Goal: Navigation & Orientation: Find specific page/section

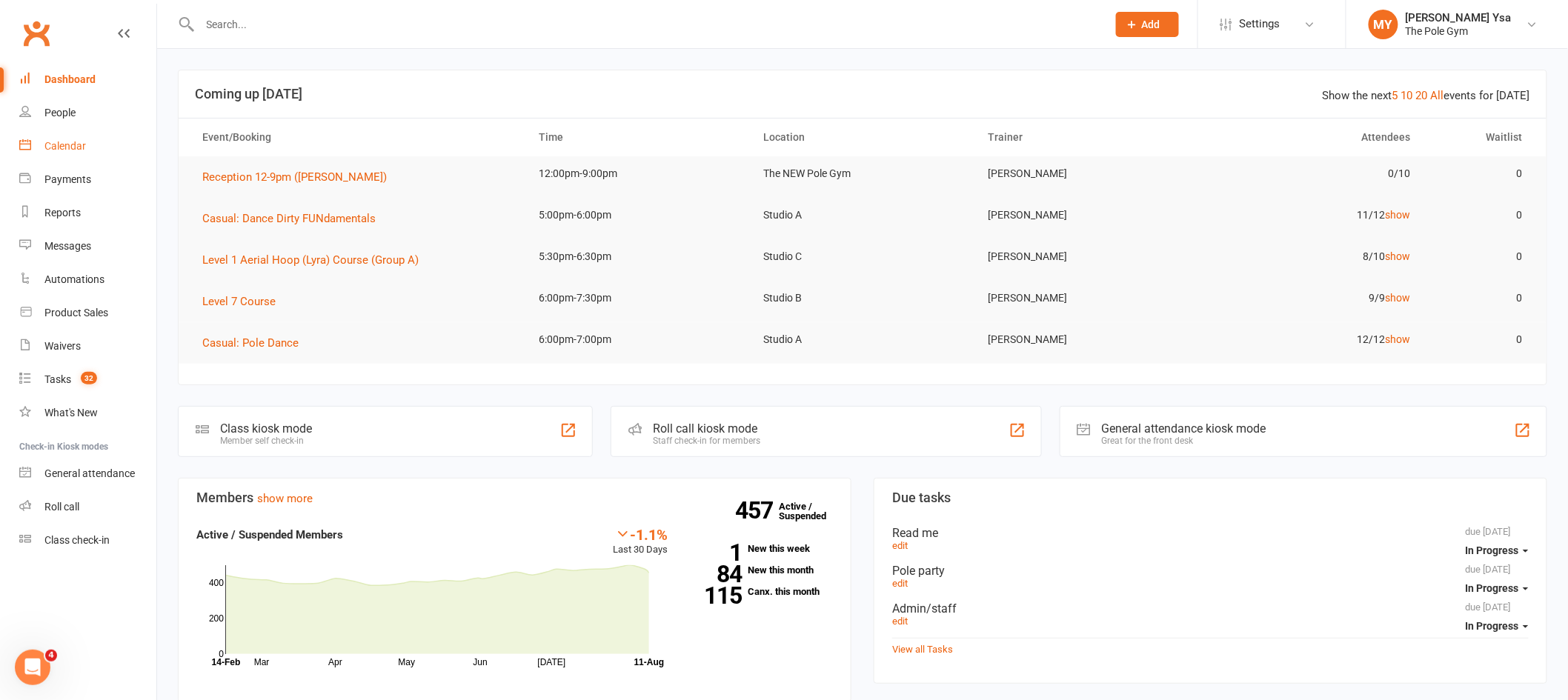
click at [57, 132] on link "Calendar" at bounding box center [88, 146] width 137 height 33
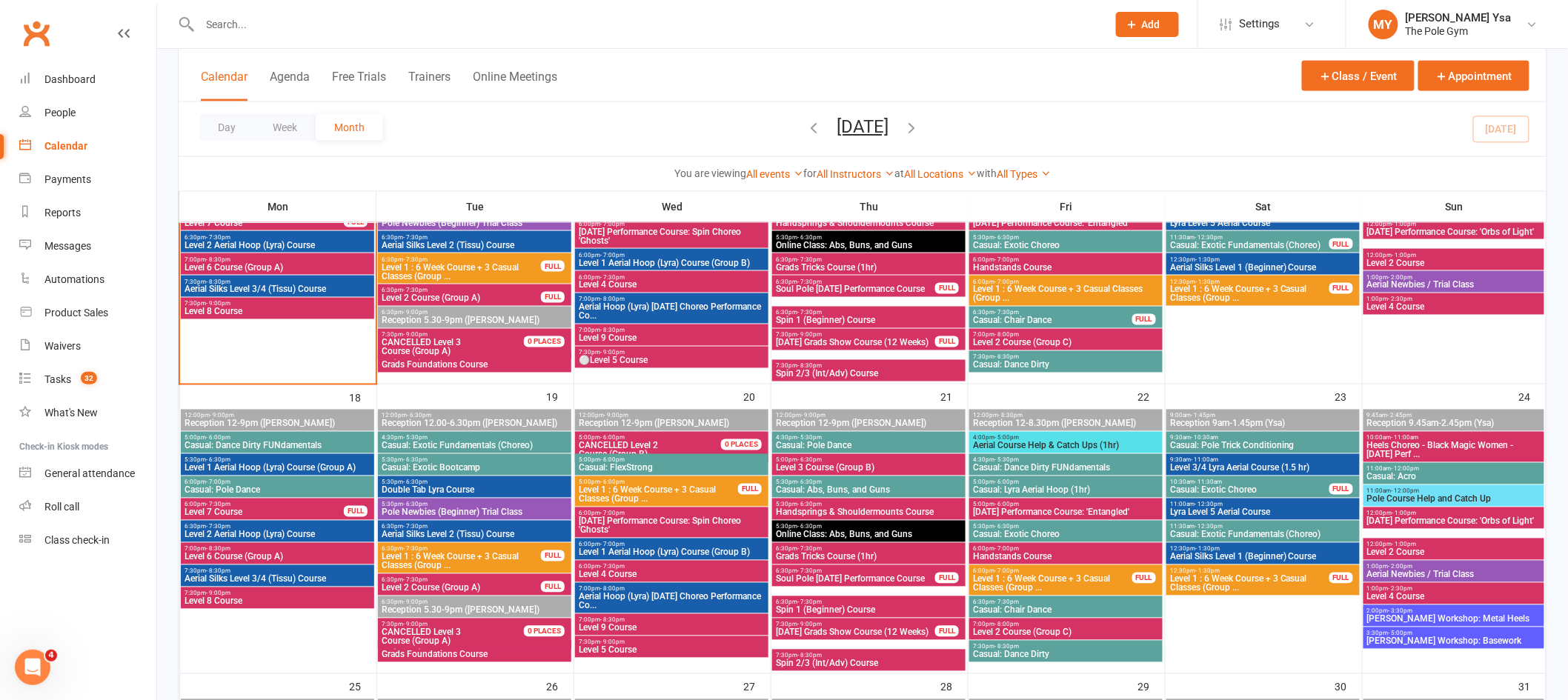
scroll to position [790, 0]
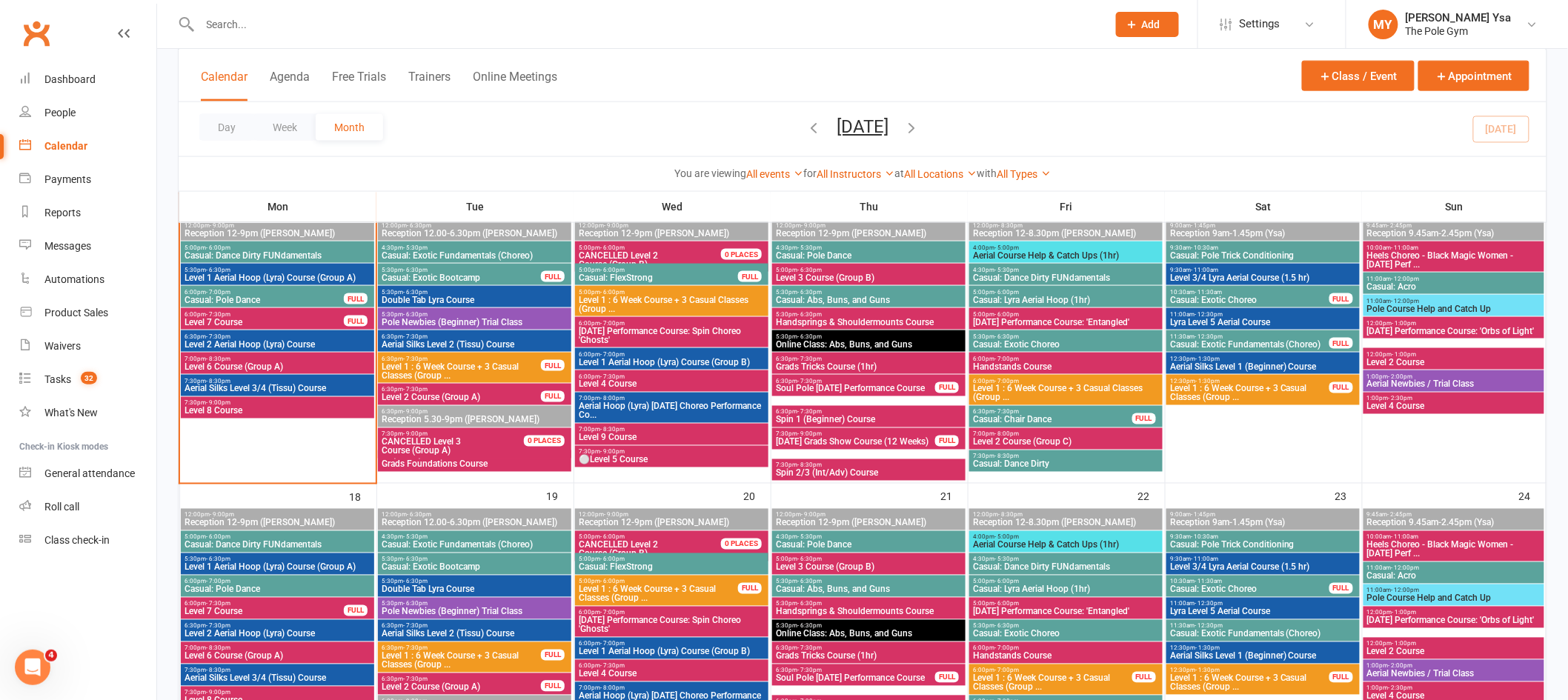
click at [1428, 405] on span "Level 4 Course" at bounding box center [1453, 407] width 175 height 9
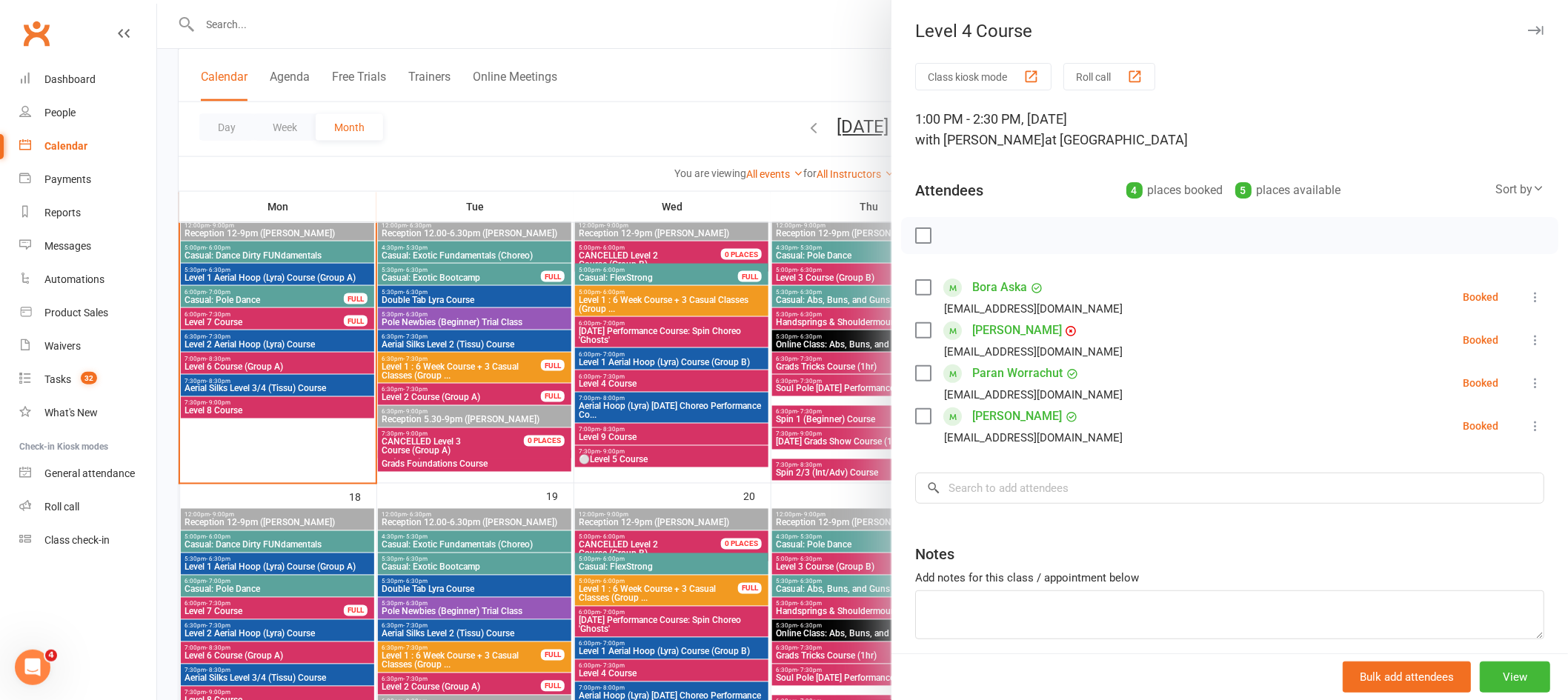
click at [794, 352] on div at bounding box center [862, 350] width 1411 height 700
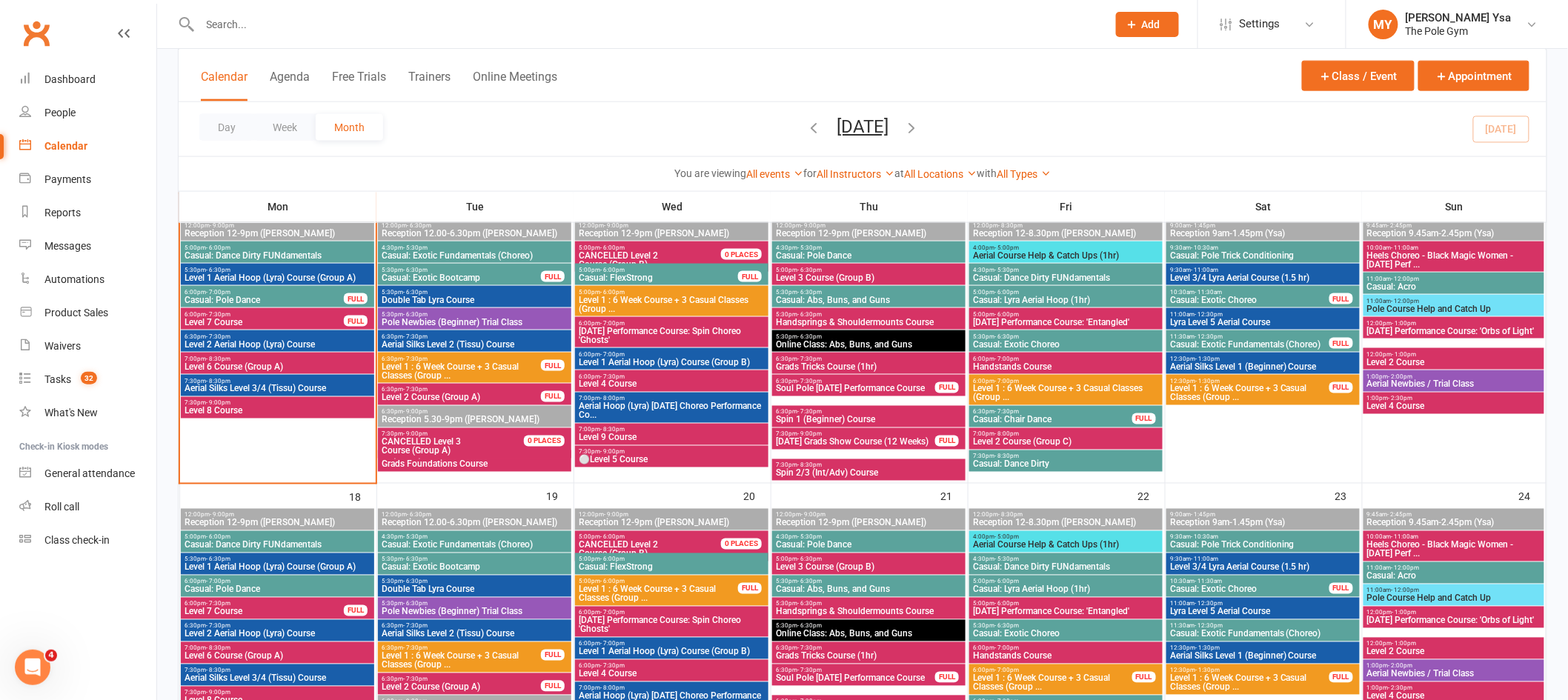
click at [1485, 385] on span "Aerial Newbies / Trial Class" at bounding box center [1453, 384] width 175 height 9
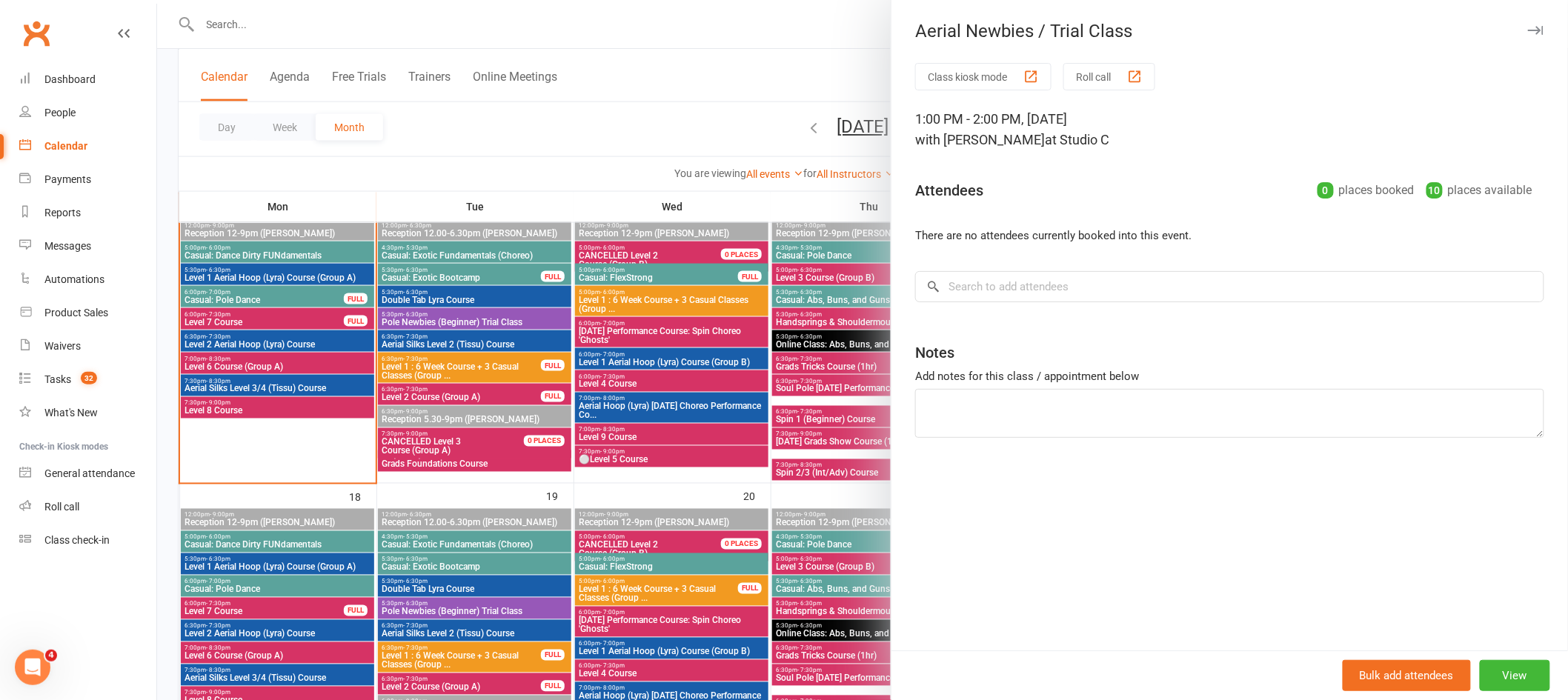
click at [766, 349] on div at bounding box center [862, 350] width 1411 height 700
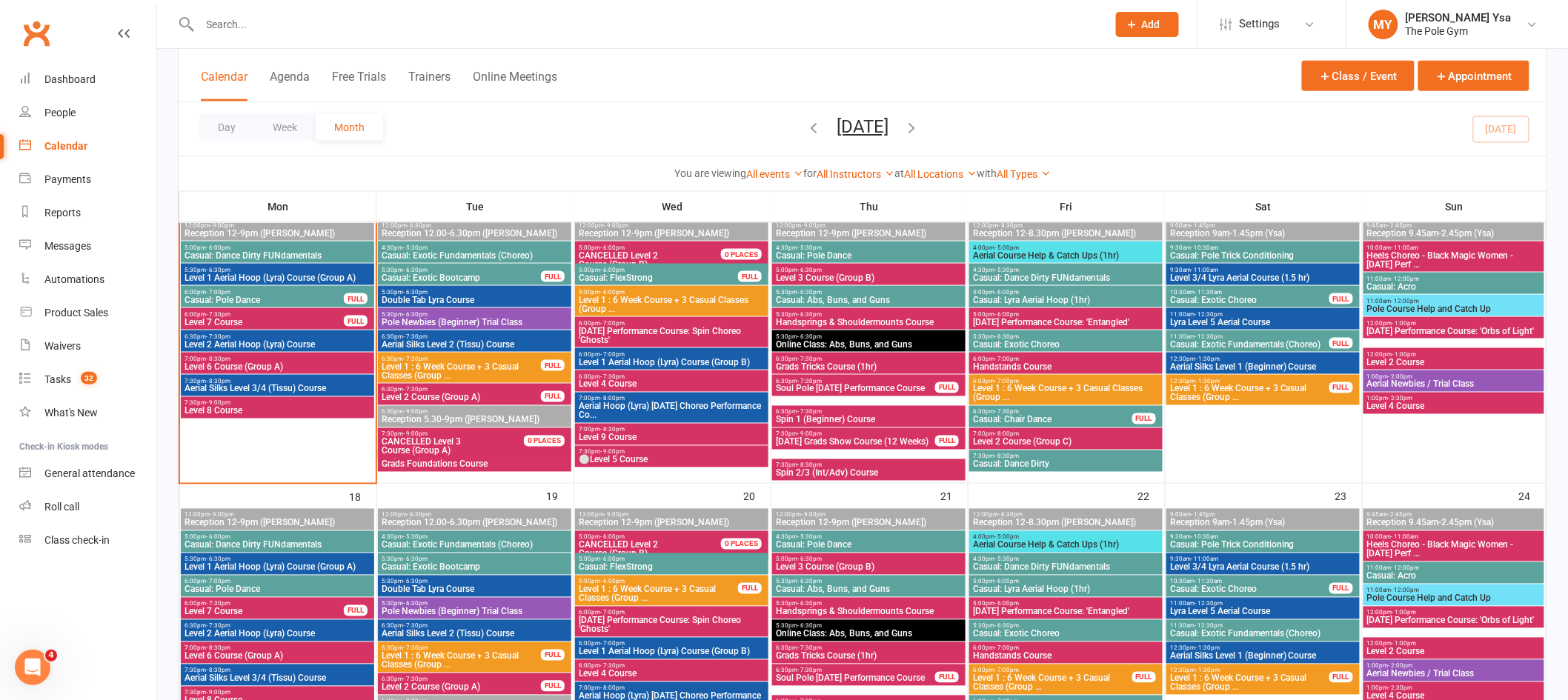
click at [1442, 399] on span "1:00pm - 2:30pm" at bounding box center [1453, 399] width 175 height 6
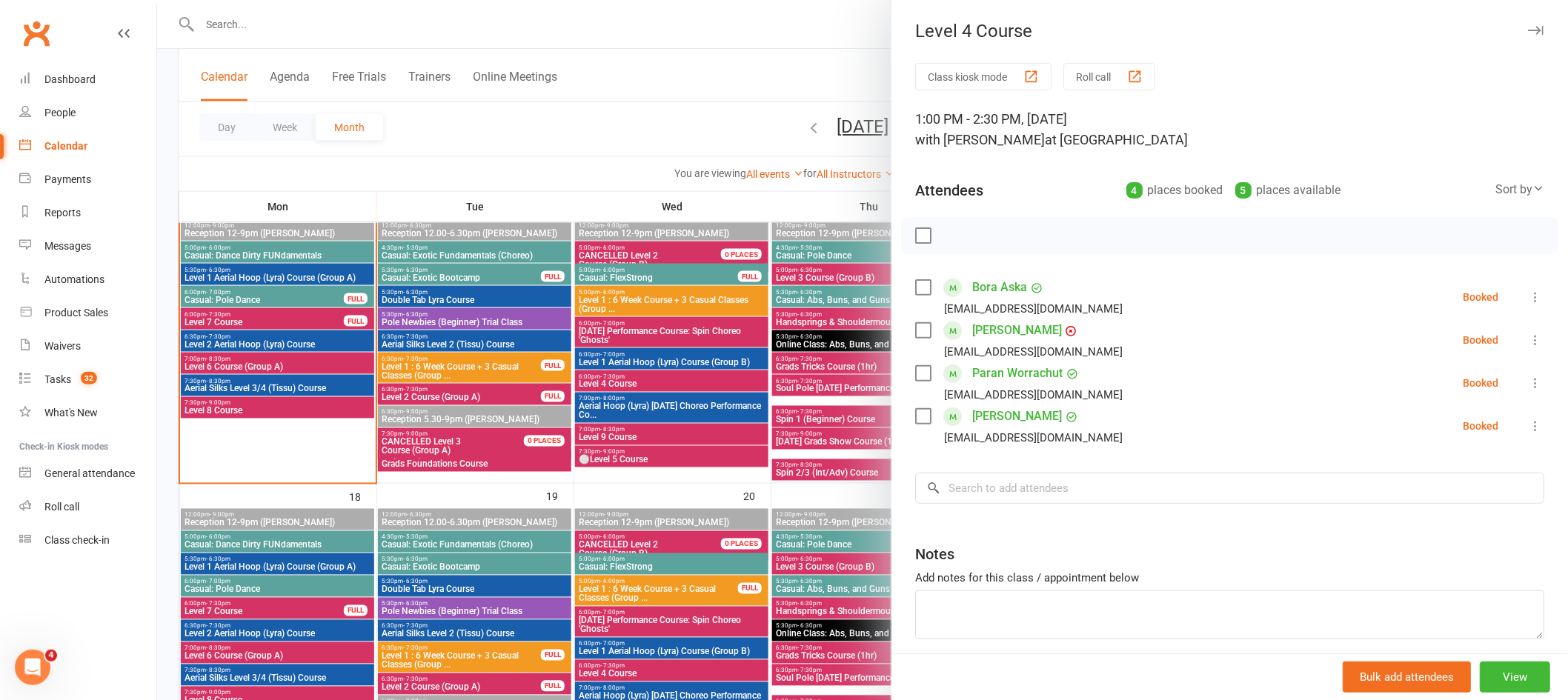
click at [743, 349] on div at bounding box center [862, 350] width 1411 height 700
